Goal: Task Accomplishment & Management: Manage account settings

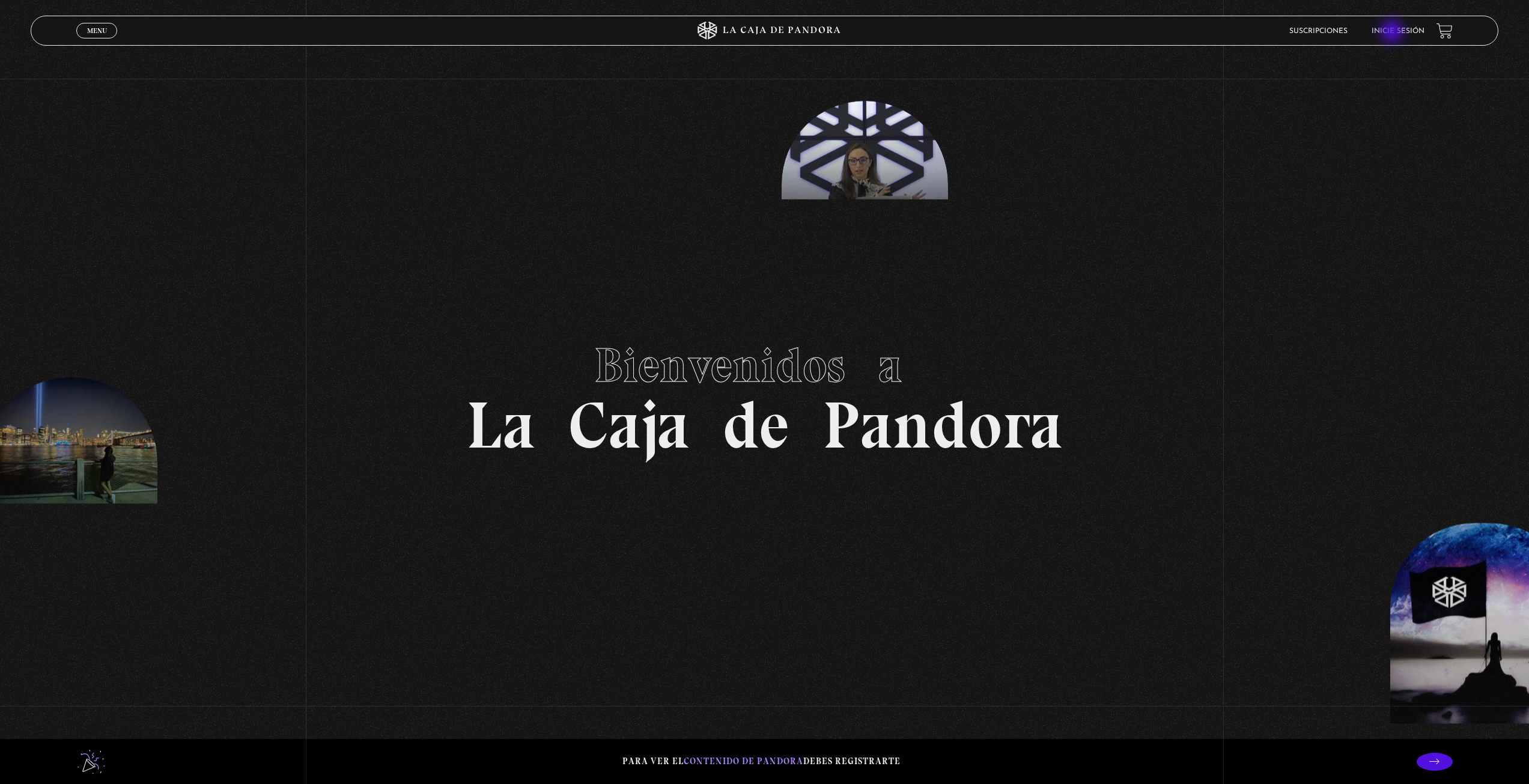
click at [1393, 32] on link "Inicie sesión" at bounding box center [1398, 31] width 53 height 7
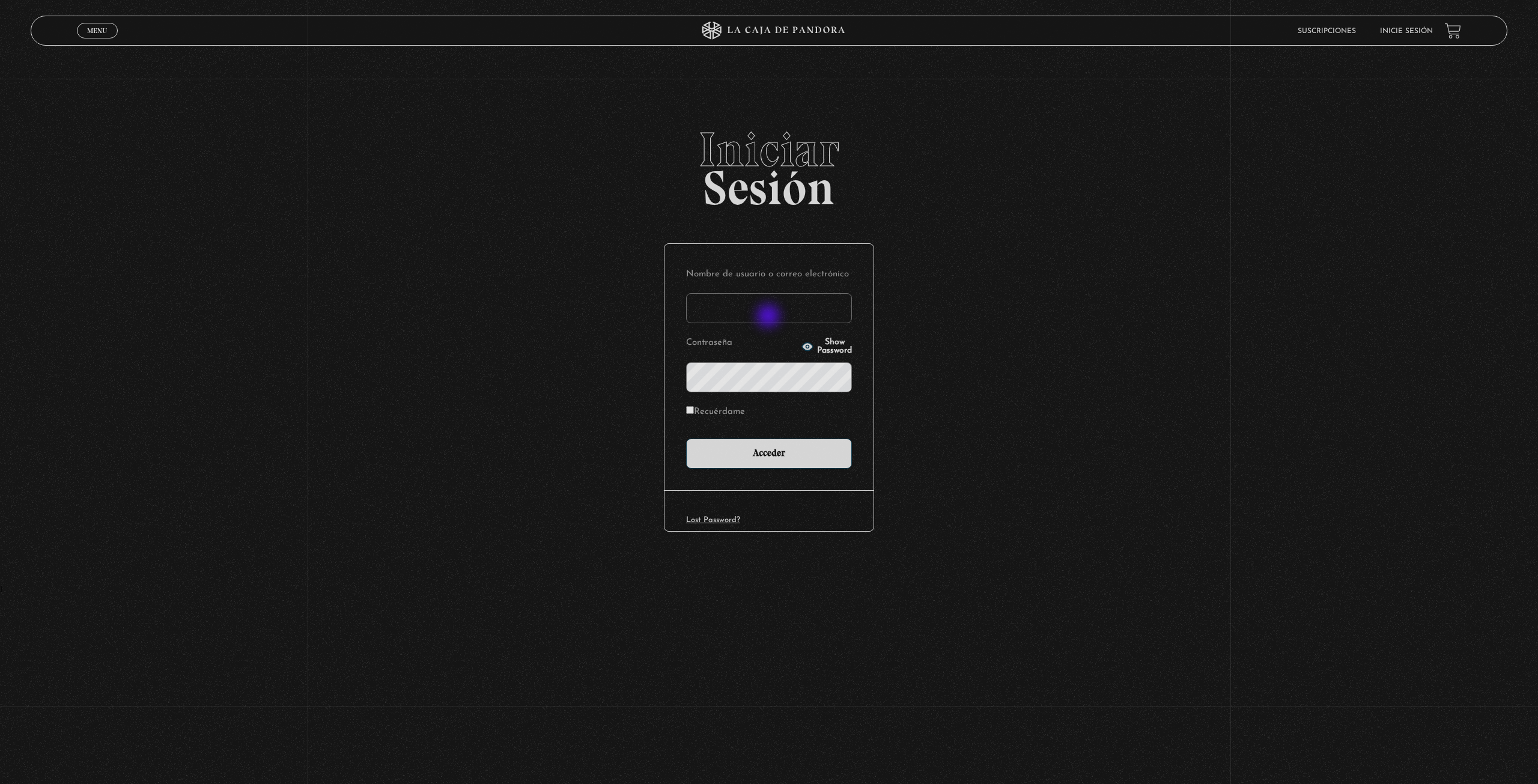
click at [769, 315] on input "Nombre de usuario o correo electrónico" at bounding box center [769, 308] width 166 height 30
type input "[EMAIL_ADDRESS][DOMAIN_NAME]"
click at [686, 438] on input "Acceder" at bounding box center [769, 453] width 166 height 30
